Goal: Information Seeking & Learning: Compare options

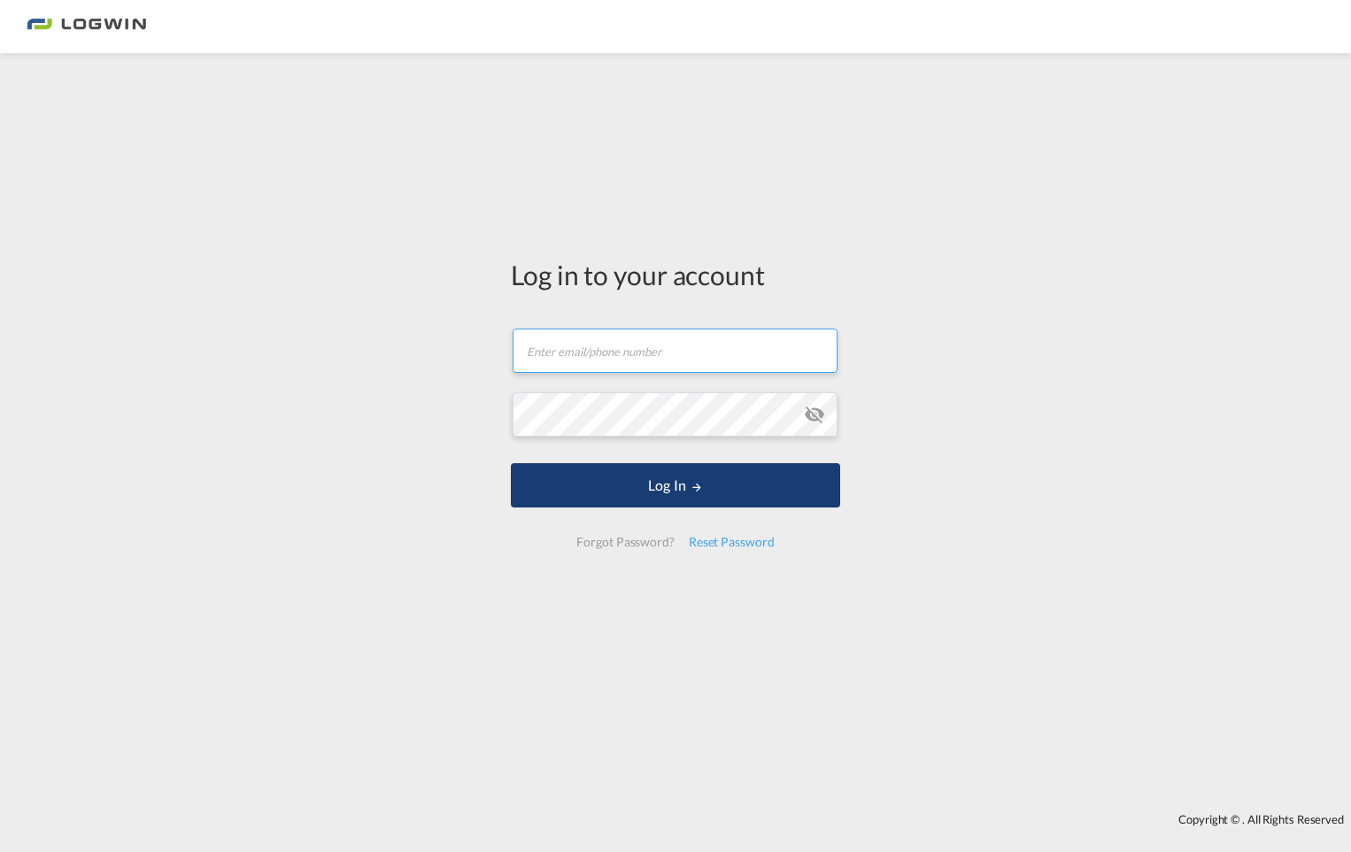
type input "[PERSON_NAME][EMAIL_ADDRESS][DOMAIN_NAME]"
click at [650, 479] on button "Log In" at bounding box center [675, 485] width 329 height 44
